Goal: Share content: Share content

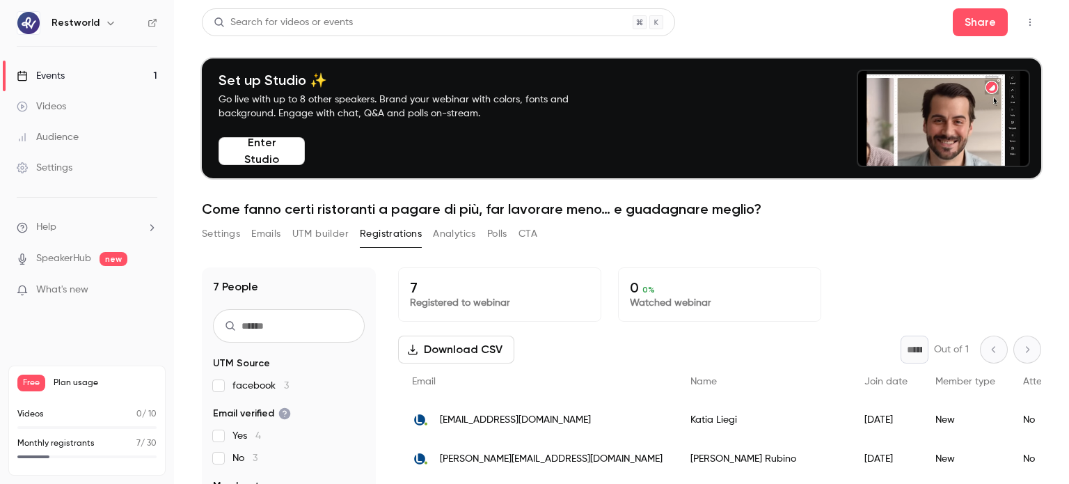
scroll to position [71, 0]
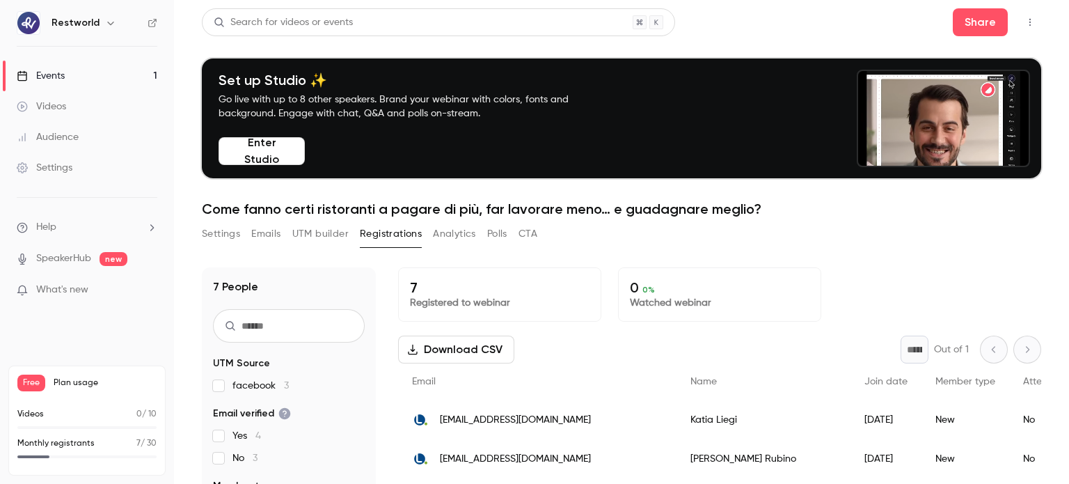
click at [229, 230] on button "Settings" at bounding box center [221, 234] width 38 height 22
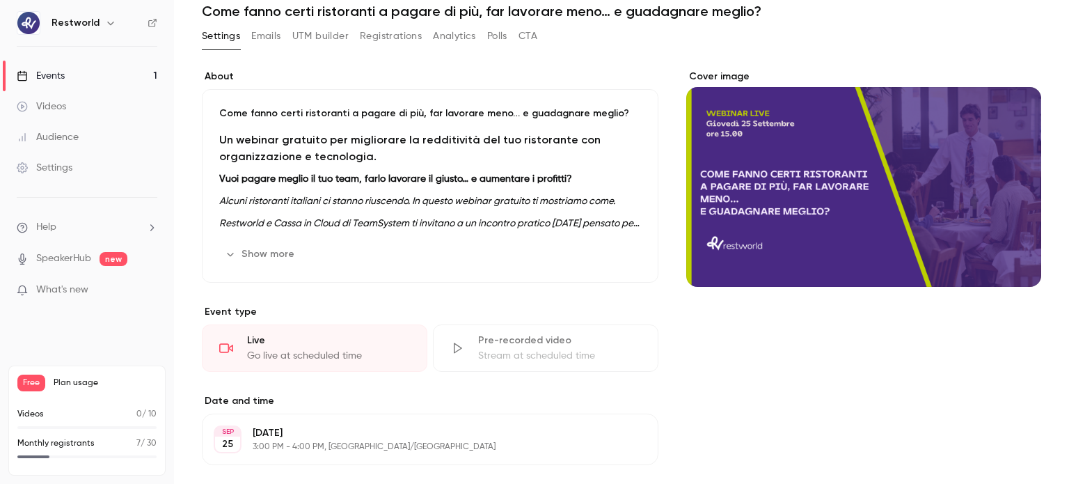
scroll to position [197, 0]
click at [260, 257] on button "Show more" at bounding box center [260, 255] width 83 height 22
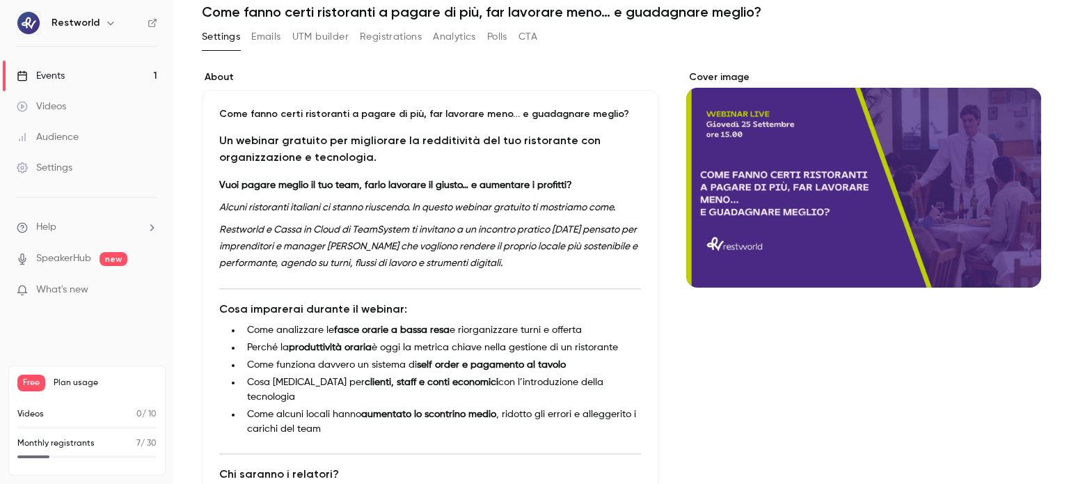
click at [218, 110] on div "Come fanno certi ristoranti a pagare di più, far lavorare meno… e guadagnare me…" at bounding box center [430, 345] width 456 height 511
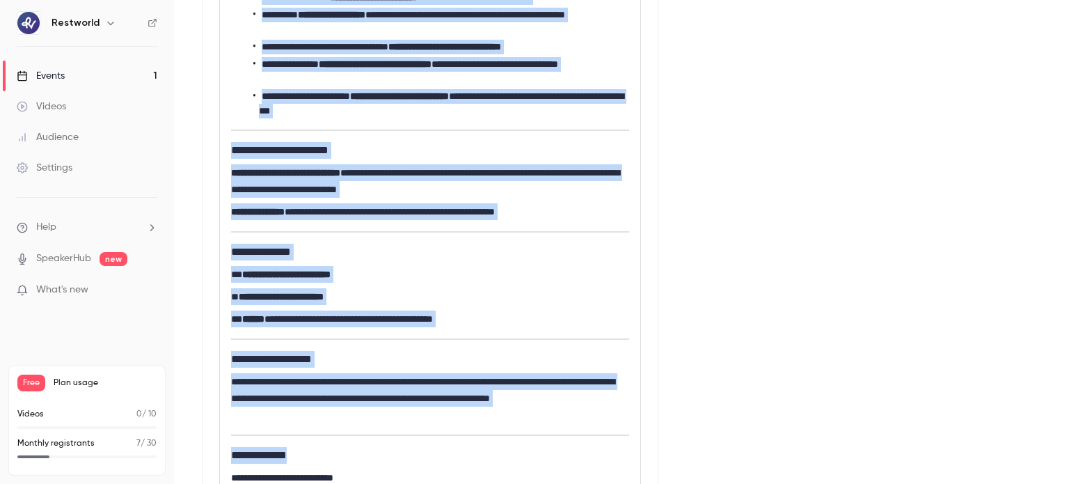
scroll to position [616, 0]
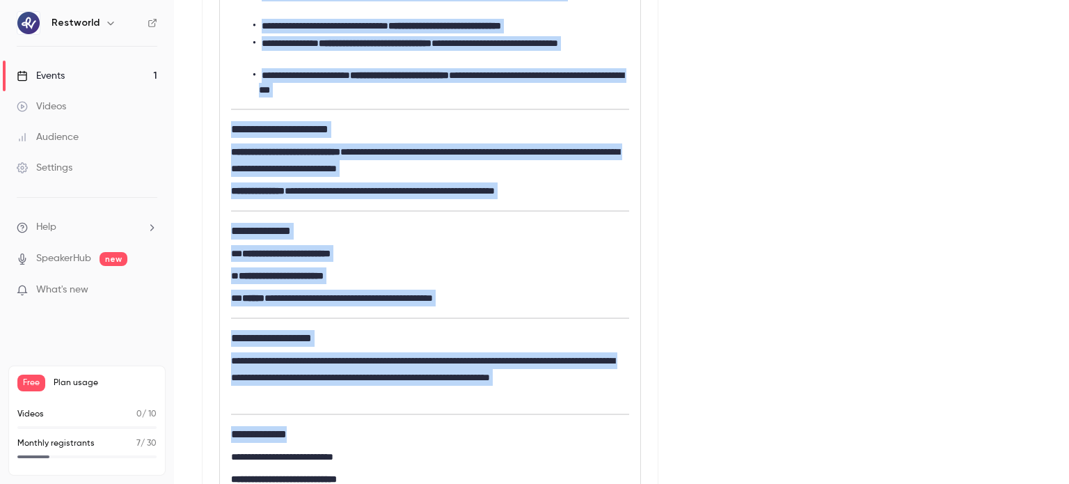
drag, startPoint x: 232, startPoint y: 215, endPoint x: 346, endPoint y: 455, distance: 265.8
click at [346, 455] on div "**********" at bounding box center [430, 141] width 420 height 719
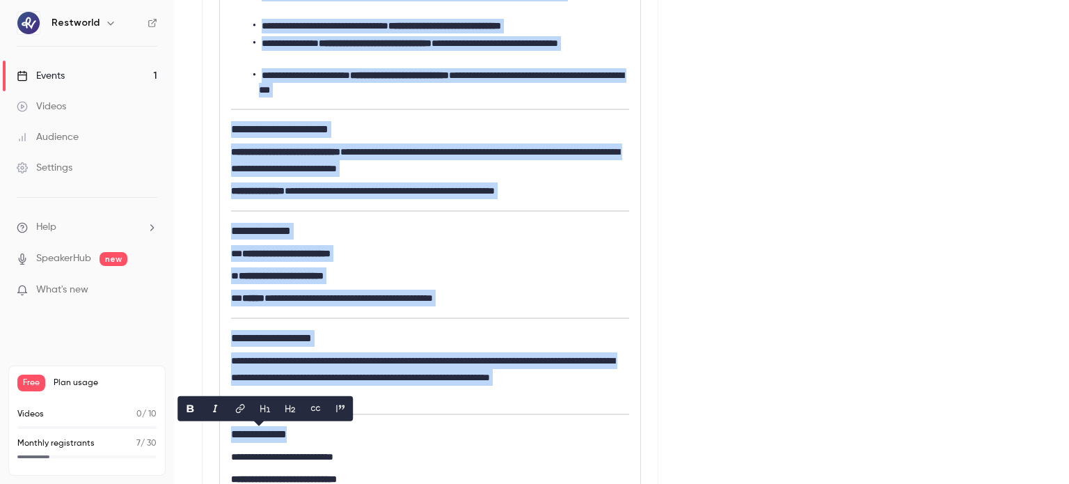
copy div "**********"
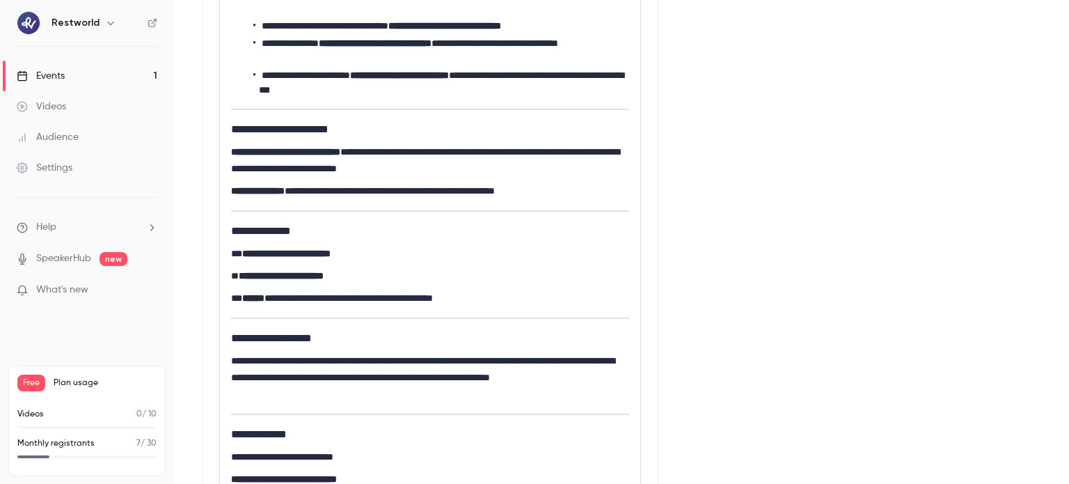
click at [809, 364] on div "Cover image" at bounding box center [863, 369] width 355 height 1436
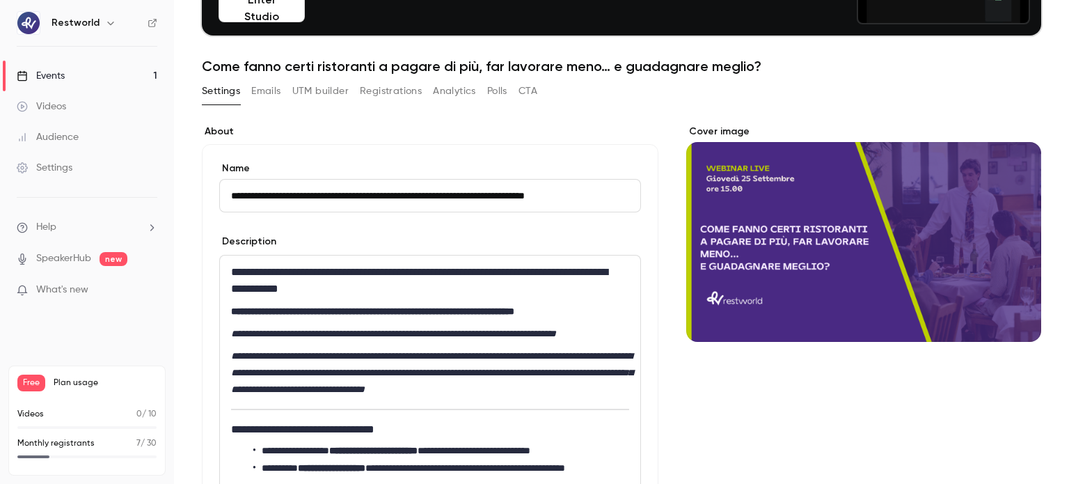
drag, startPoint x: 1068, startPoint y: 269, endPoint x: 1046, endPoint y: 144, distance: 127.2
click at [1046, 144] on main "**********" at bounding box center [621, 242] width 895 height 484
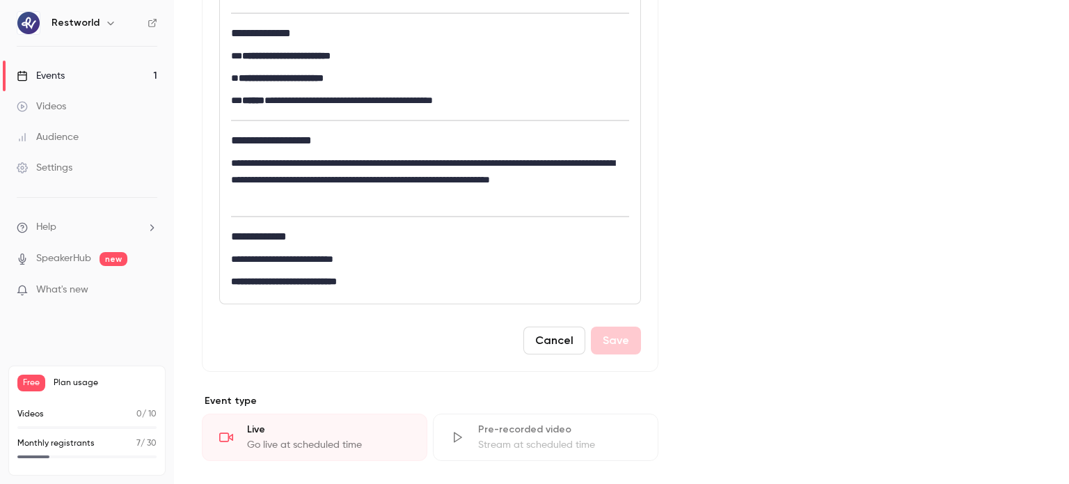
scroll to position [827, 0]
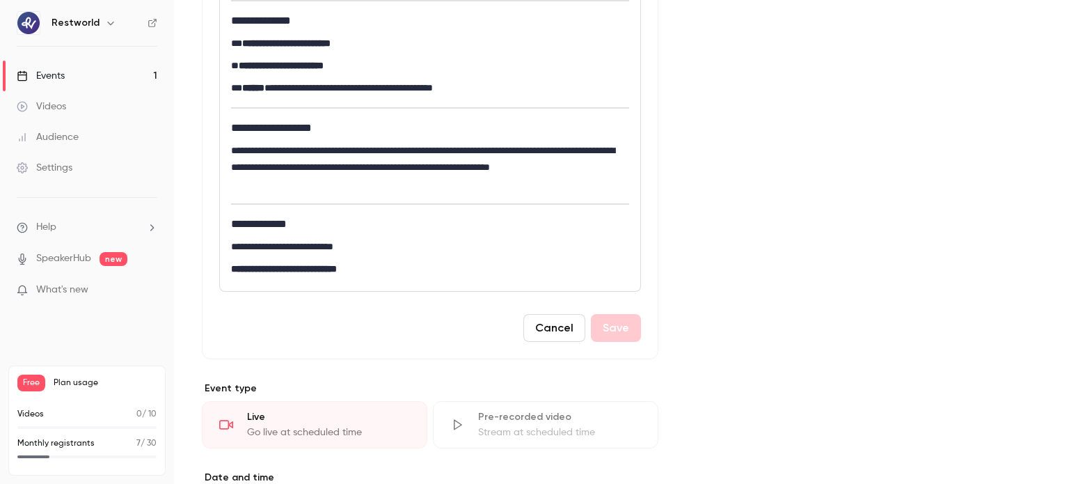
click at [886, 317] on div "Cover image" at bounding box center [863, 159] width 355 height 1436
click at [768, 283] on div "Cover image" at bounding box center [863, 159] width 355 height 1436
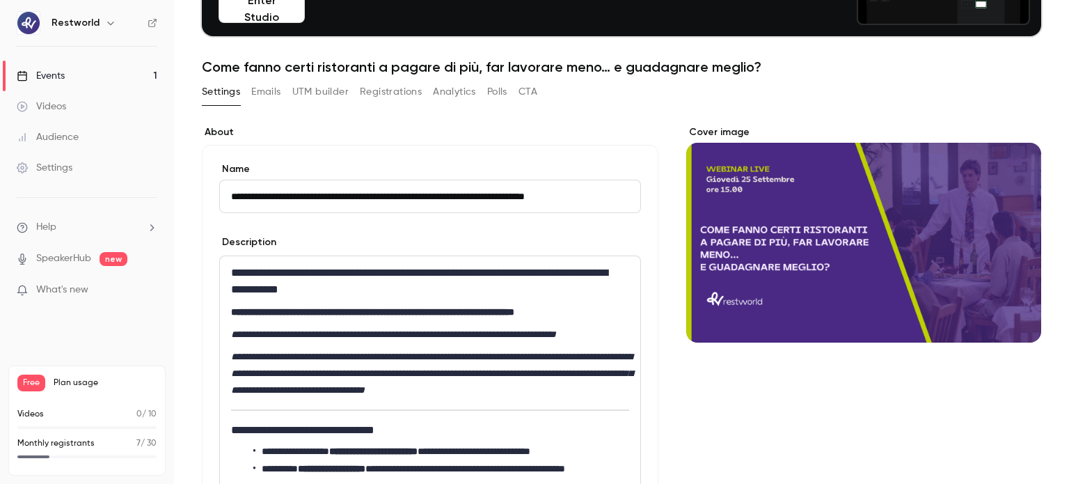
drag, startPoint x: 1068, startPoint y: 303, endPoint x: 1056, endPoint y: 125, distance: 179.2
click at [1056, 125] on main "**********" at bounding box center [621, 242] width 895 height 484
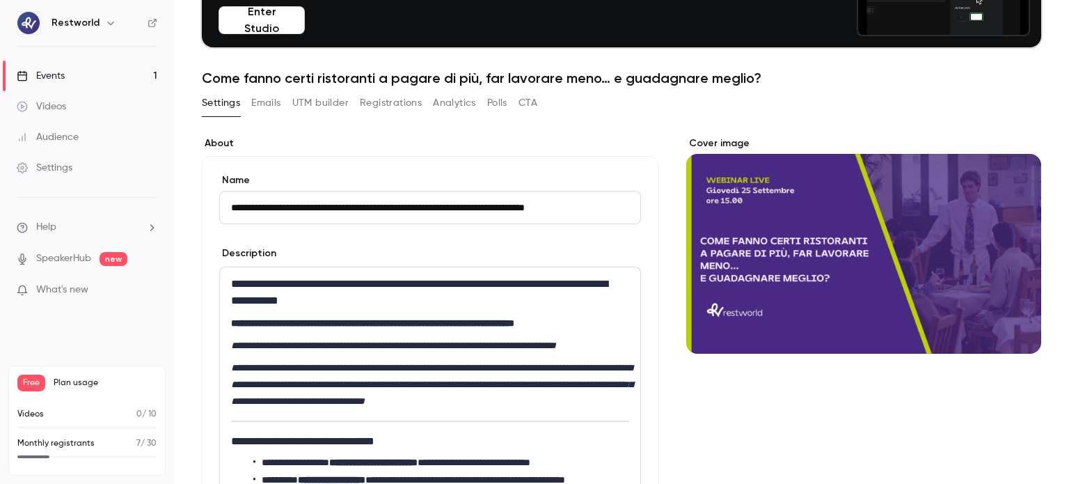
click at [403, 105] on button "Registrations" at bounding box center [391, 103] width 62 height 22
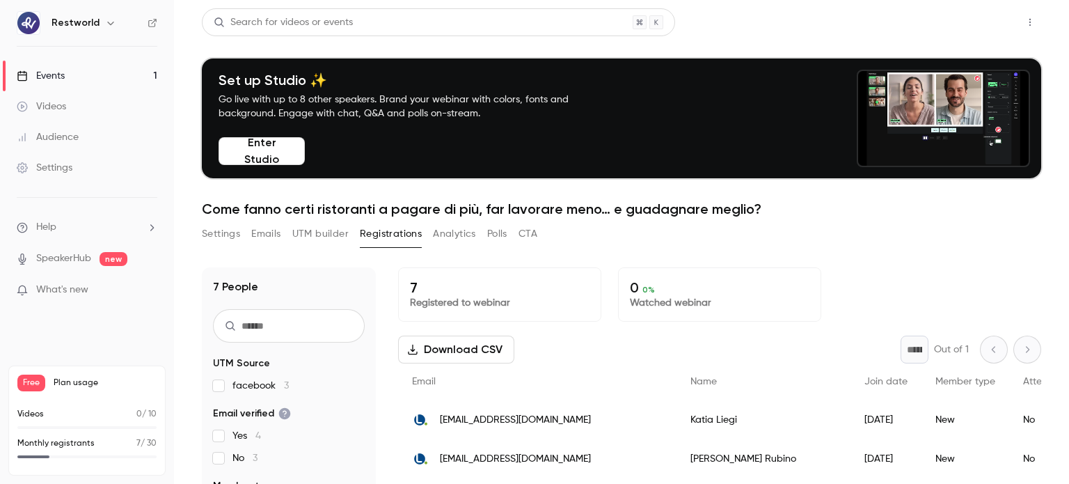
click at [963, 19] on button "Share" at bounding box center [980, 22] width 55 height 28
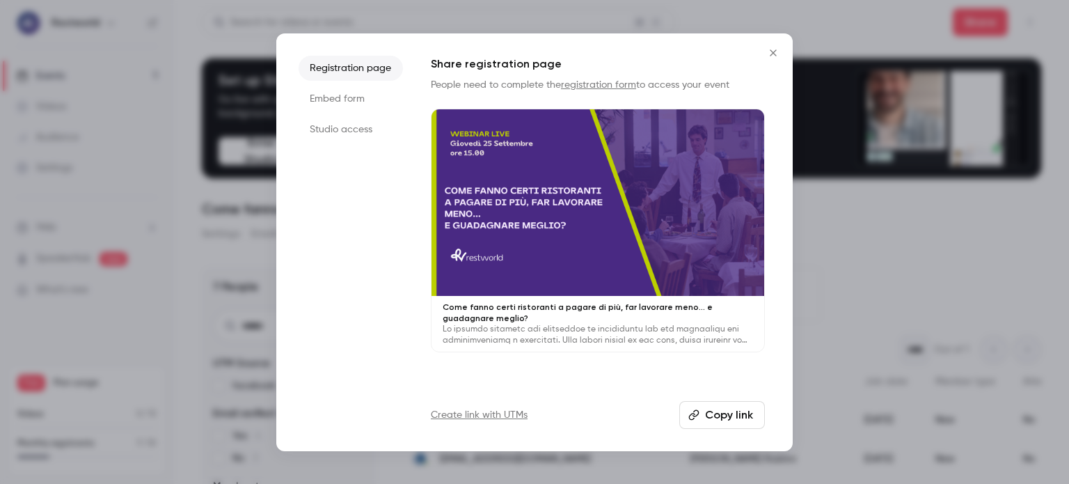
click at [500, 419] on link "Create link with UTMs" at bounding box center [479, 415] width 97 height 14
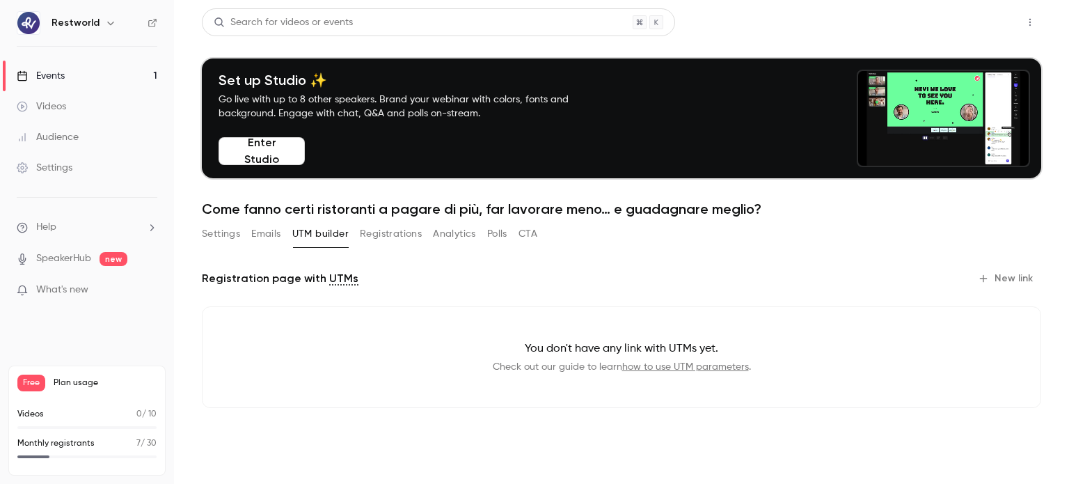
click at [977, 28] on button "Share" at bounding box center [980, 22] width 55 height 28
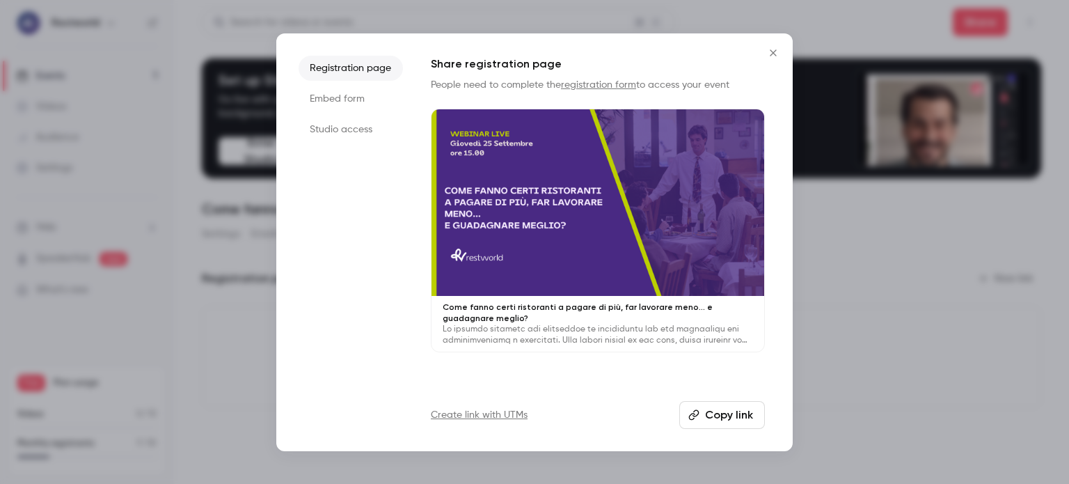
click at [720, 417] on button "Copy link" at bounding box center [722, 415] width 86 height 28
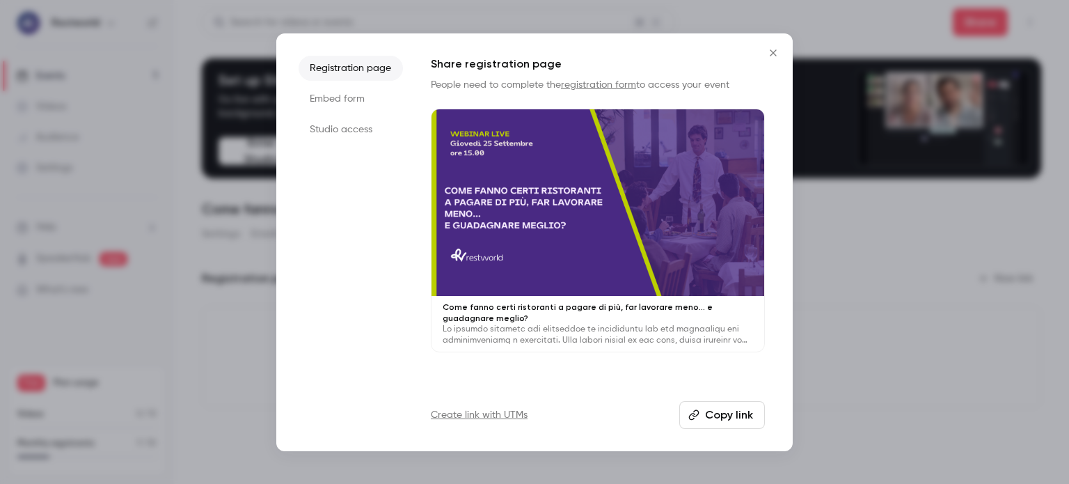
click at [847, 200] on div at bounding box center [534, 242] width 1069 height 484
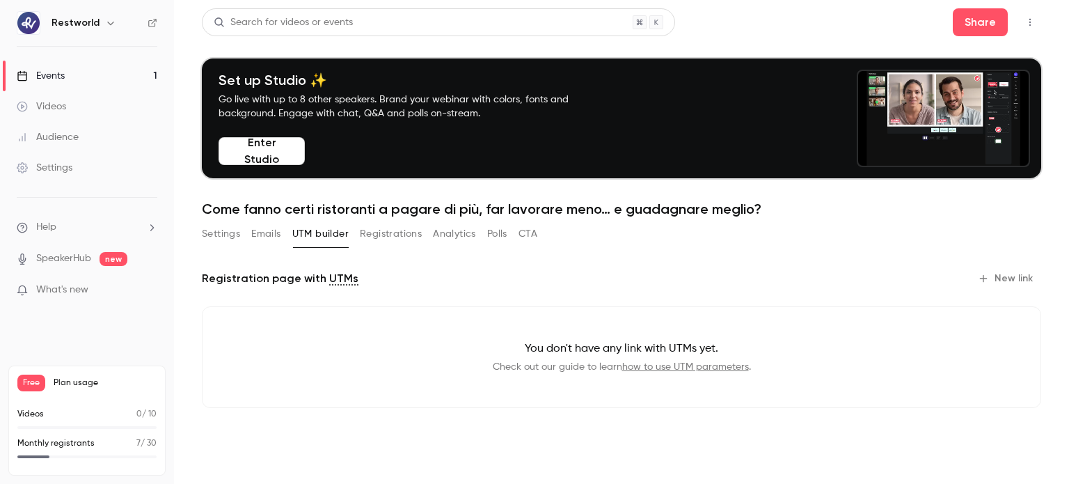
click at [221, 234] on button "Settings" at bounding box center [221, 234] width 38 height 22
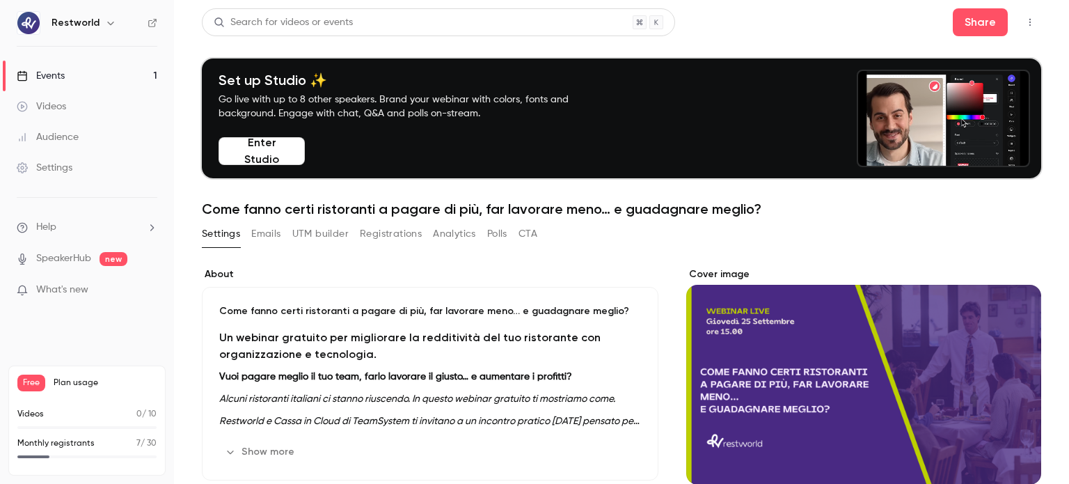
click at [834, 353] on div "Cover image" at bounding box center [863, 375] width 355 height 217
click at [0, 0] on input "Cover image" at bounding box center [0, 0] width 0 height 0
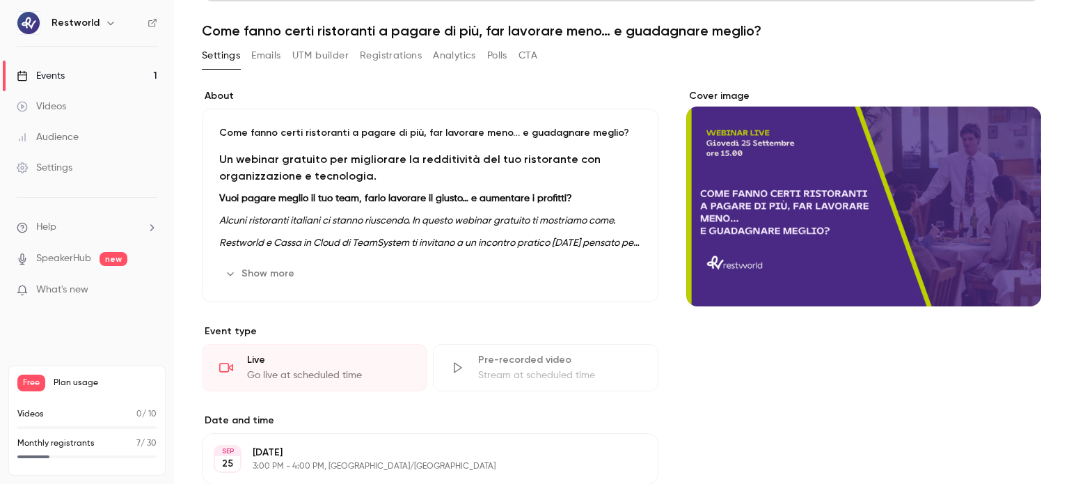
scroll to position [198, 0]
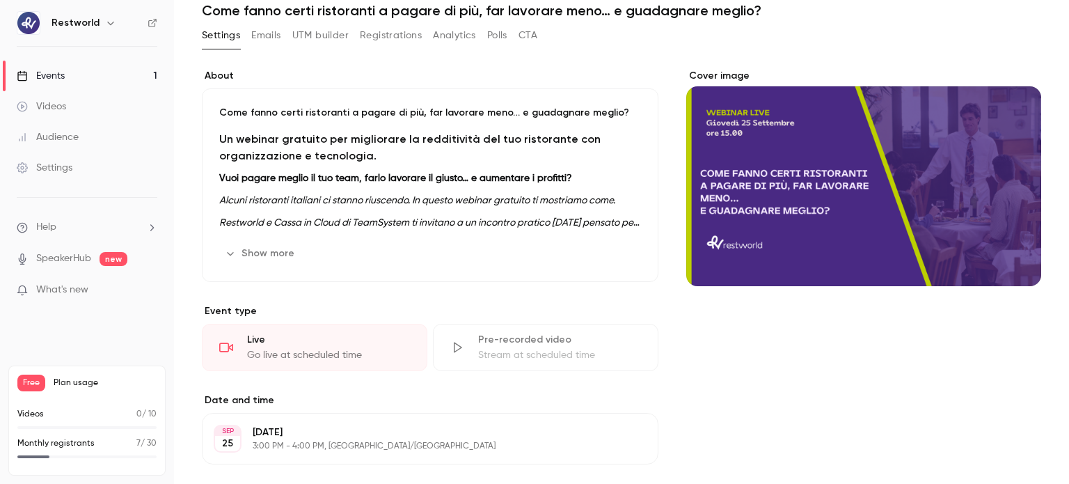
click at [267, 242] on button "Show more" at bounding box center [260, 253] width 83 height 22
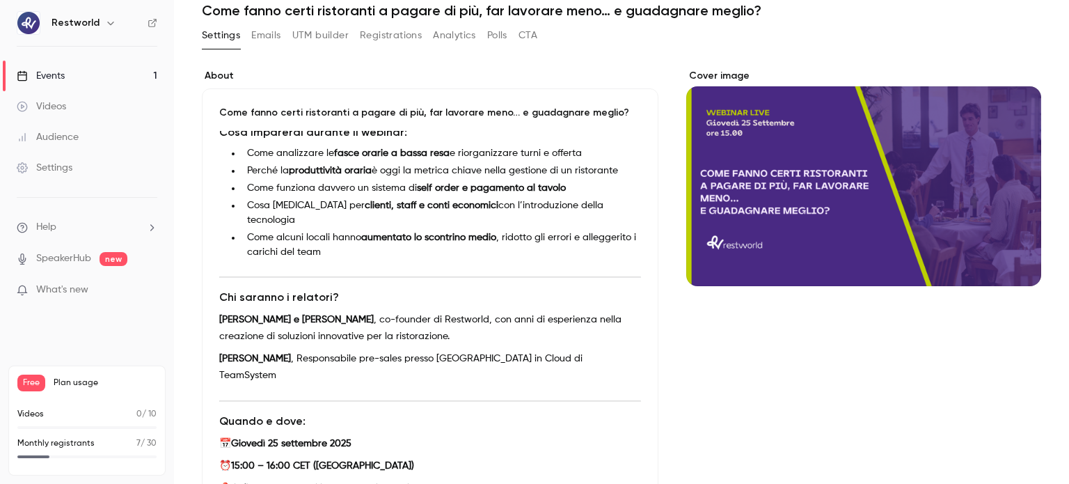
scroll to position [189, 0]
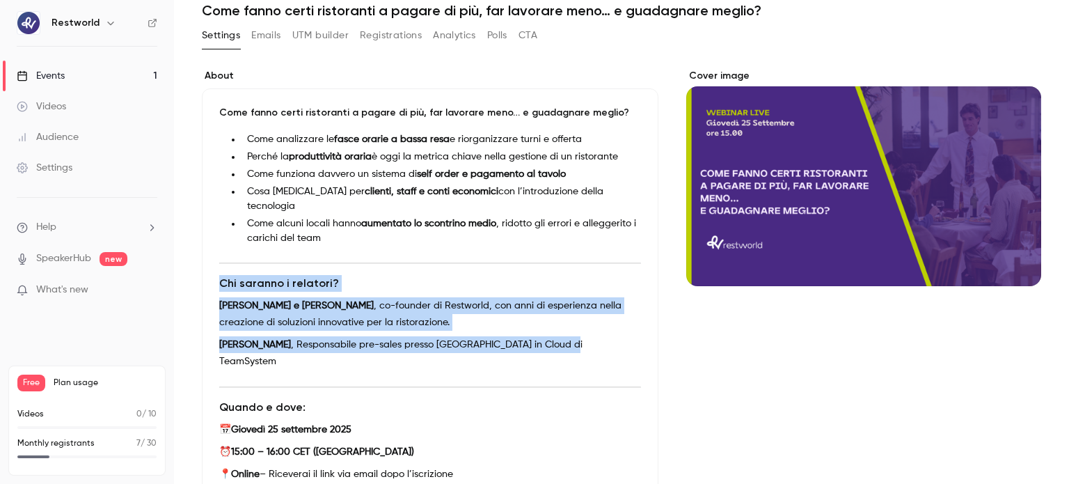
drag, startPoint x: 591, startPoint y: 349, endPoint x: 217, endPoint y: 286, distance: 379.0
click at [217, 286] on div "Come fanno certi ristoranti a pagare di più, far lavorare meno… e guadagnare me…" at bounding box center [430, 343] width 456 height 511
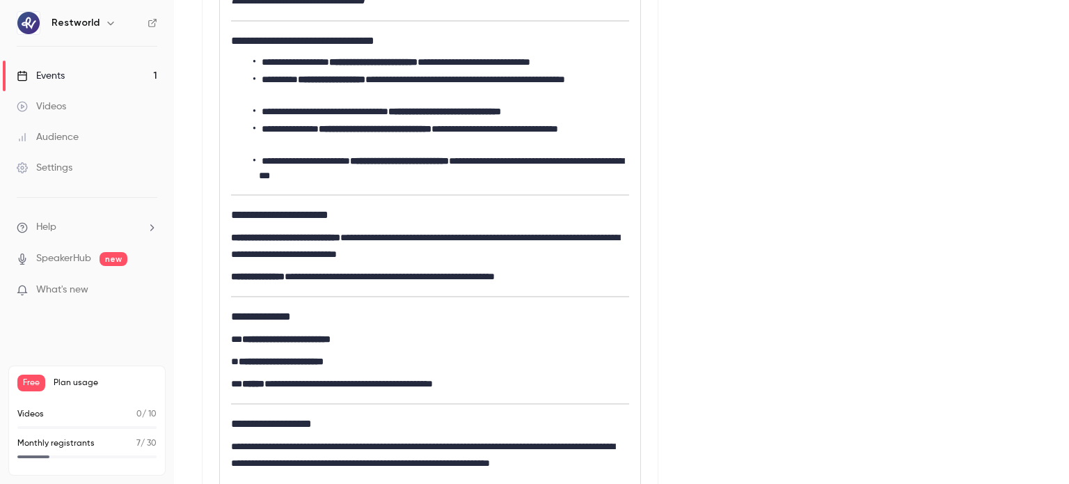
scroll to position [562, 0]
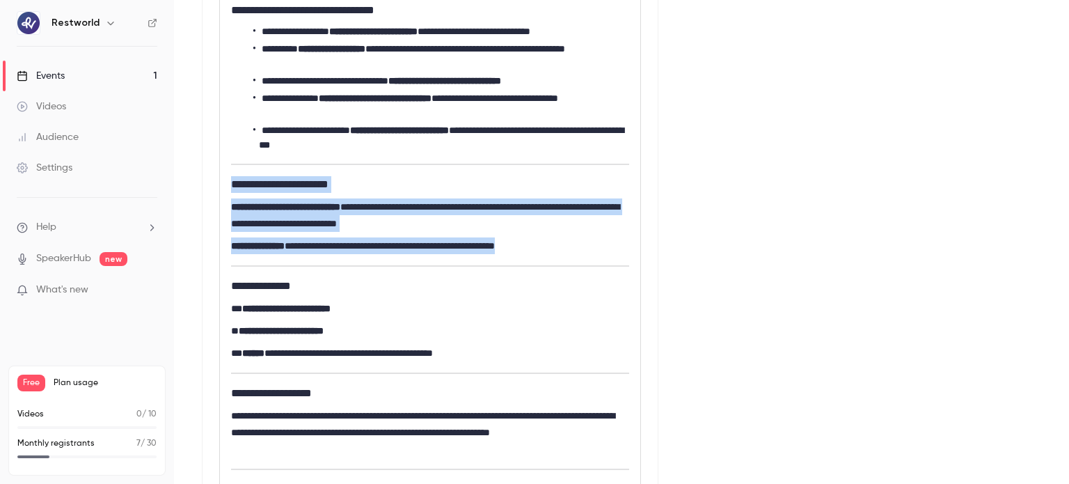
drag, startPoint x: 231, startPoint y: 214, endPoint x: 600, endPoint y: 269, distance: 373.5
click at [600, 269] on div "**********" at bounding box center [430, 195] width 420 height 719
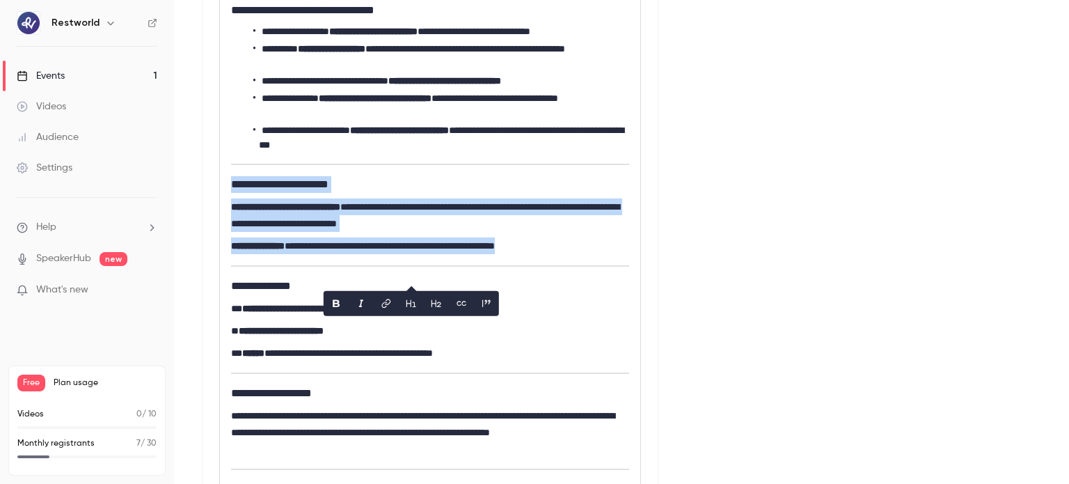
copy div "**********"
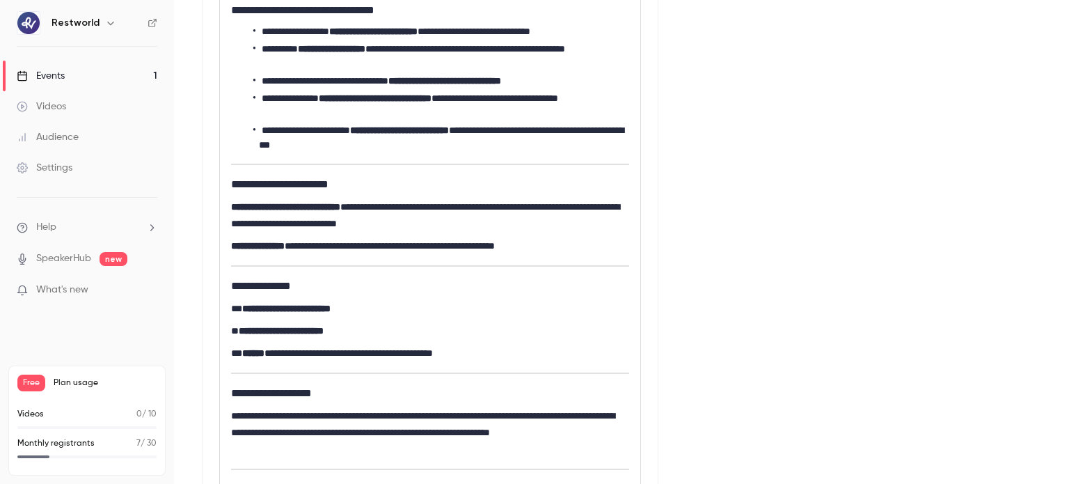
click at [699, 174] on div "Cover image" at bounding box center [863, 424] width 355 height 1436
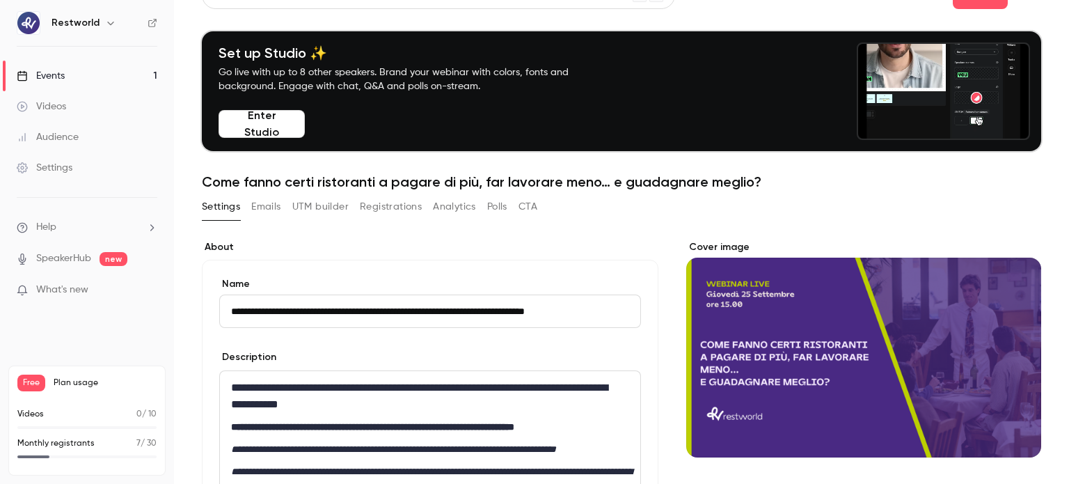
scroll to position [0, 0]
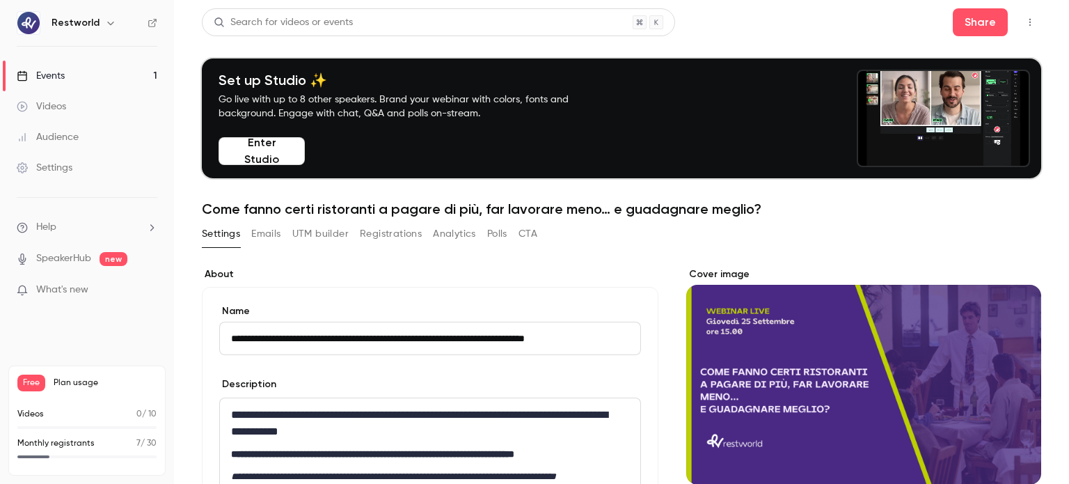
click at [392, 228] on button "Registrations" at bounding box center [391, 234] width 62 height 22
